Goal: Check status: Check status

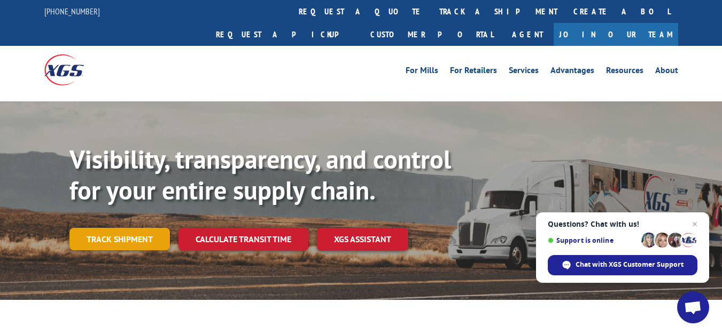
click at [125, 228] on link "Track shipment" at bounding box center [119, 239] width 100 height 22
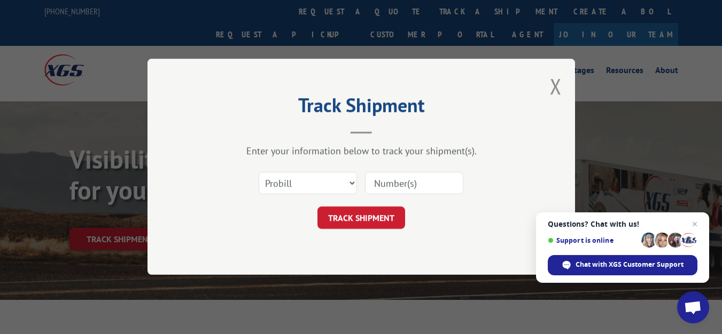
click at [386, 185] on input at bounding box center [414, 184] width 98 height 22
paste input "17633543"
type input "17633543"
click at [360, 220] on button "TRACK SHIPMENT" at bounding box center [361, 218] width 88 height 22
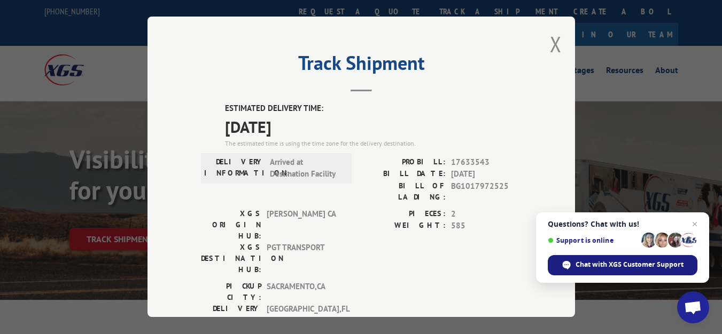
click at [575, 262] on span "Chat with XGS Customer Support" at bounding box center [629, 265] width 108 height 10
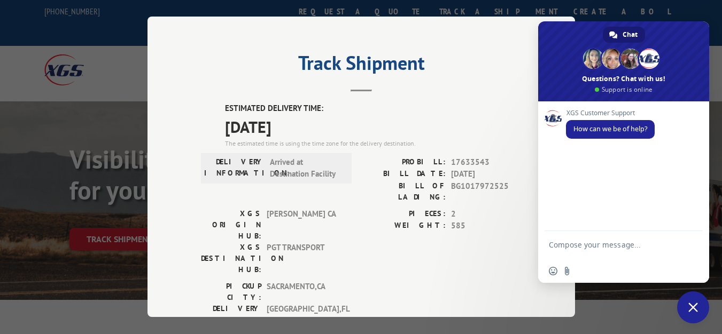
click at [578, 251] on textarea "Compose your message..." at bounding box center [612, 249] width 126 height 19
type textarea "can you please help me track a ahipment?"
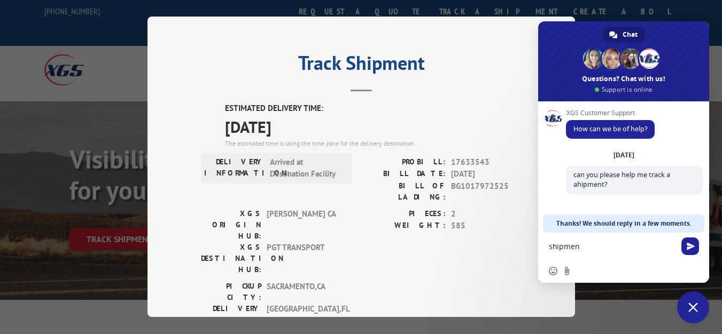
type textarea "shipment"
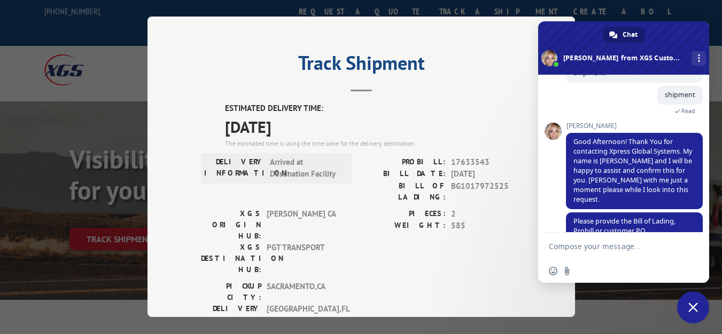
scroll to position [96, 0]
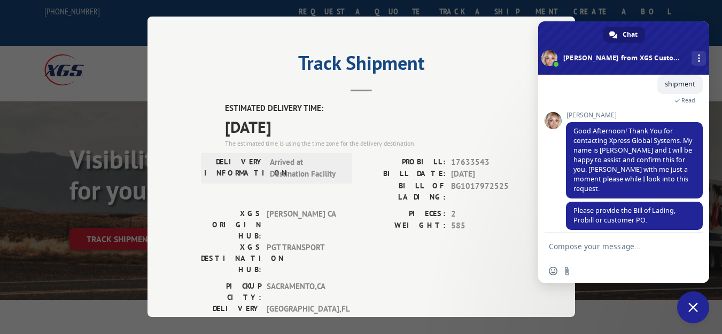
click at [611, 243] on textarea "Compose your message..." at bounding box center [612, 247] width 126 height 10
paste textarea "17633543"
type textarea "pro 17633543"
click at [692, 248] on span "Send" at bounding box center [691, 247] width 8 height 8
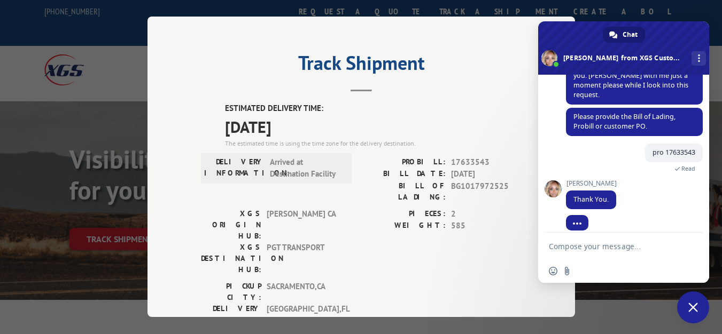
scroll to position [190, 0]
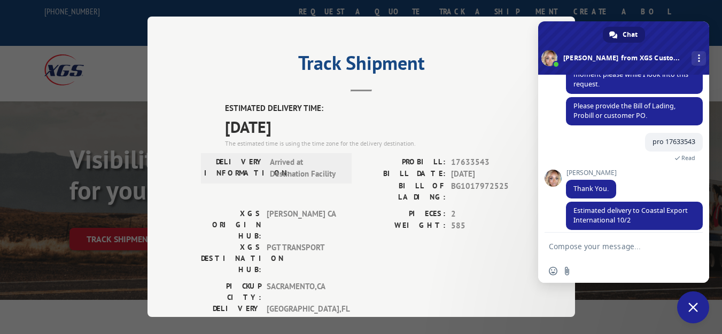
click at [648, 241] on form at bounding box center [612, 247] width 126 height 29
click at [606, 248] on textarea "Compose your message..." at bounding box center [612, 247] width 126 height 10
type textarea "ok thanks"
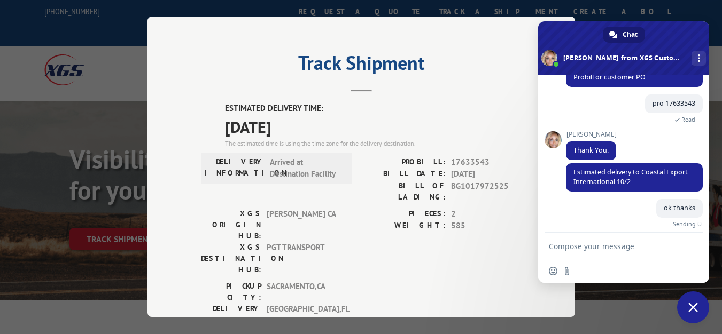
scroll to position [216, 0]
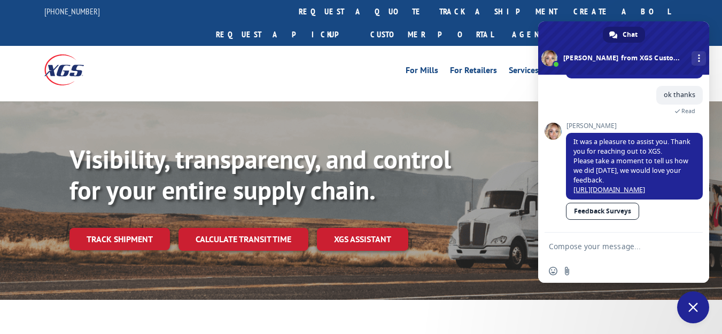
scroll to position [333, 0]
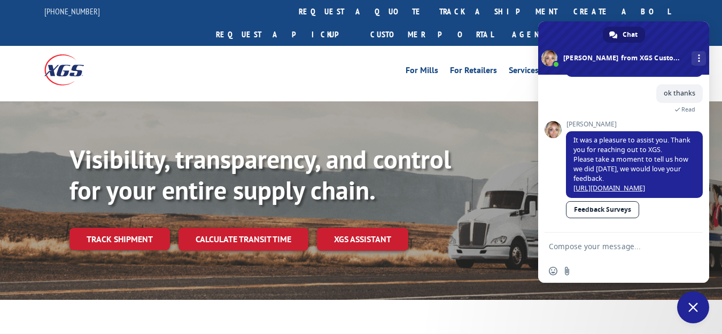
click at [577, 247] on textarea "Compose your message..." at bounding box center [612, 247] width 126 height 10
